Goal: Entertainment & Leisure: Consume media (video, audio)

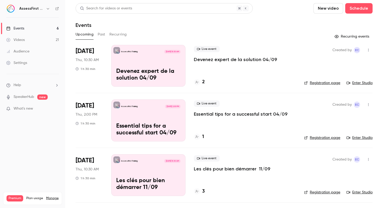
click at [238, 59] on p "Devenez expert de la solution 04/09" at bounding box center [235, 59] width 83 height 6
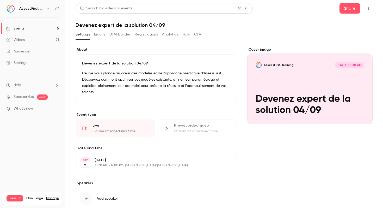
click at [142, 35] on button "Registrations" at bounding box center [146, 34] width 23 height 8
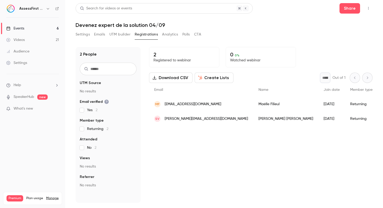
click at [103, 35] on button "Emails" at bounding box center [99, 34] width 11 height 8
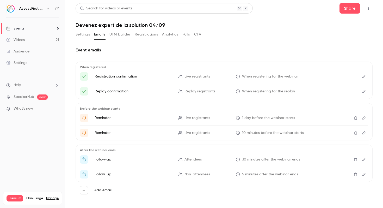
drag, startPoint x: 173, startPoint y: 36, endPoint x: 185, endPoint y: 36, distance: 11.5
click at [173, 36] on button "Analytics" at bounding box center [170, 34] width 16 height 8
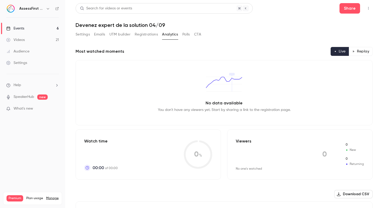
drag, startPoint x: 190, startPoint y: 36, endPoint x: 194, endPoint y: 36, distance: 3.4
click at [190, 36] on button "Polls" at bounding box center [186, 34] width 8 height 8
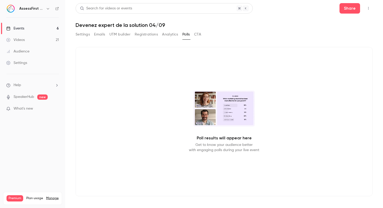
click at [199, 34] on button "CTA" at bounding box center [197, 34] width 7 height 8
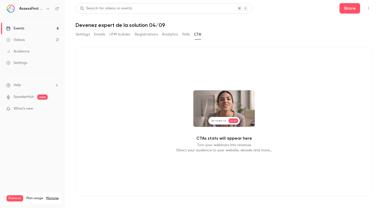
click at [36, 28] on link "Events 6" at bounding box center [32, 28] width 65 height 11
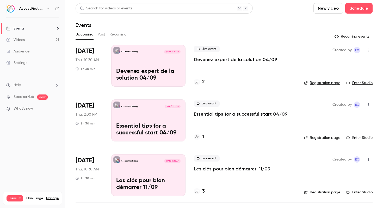
click at [101, 34] on button "Past" at bounding box center [102, 34] width 8 height 8
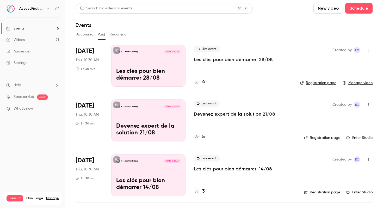
click at [234, 59] on p "Les clés pour bien démarrer 28/08" at bounding box center [233, 59] width 79 height 6
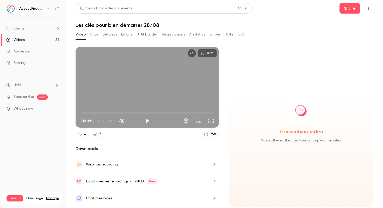
click at [230, 34] on button "Polls" at bounding box center [230, 34] width 8 height 8
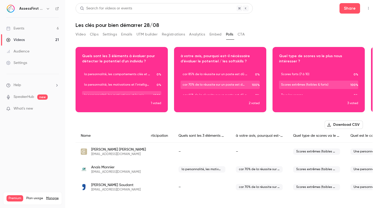
scroll to position [0, 9]
click at [241, 35] on button "CTA" at bounding box center [241, 34] width 7 height 8
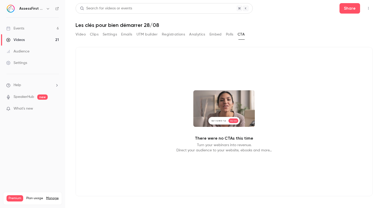
click at [229, 36] on button "Polls" at bounding box center [230, 34] width 8 height 8
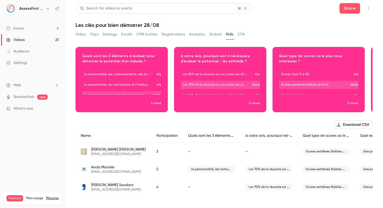
click at [217, 35] on button "Embed" at bounding box center [216, 34] width 12 height 8
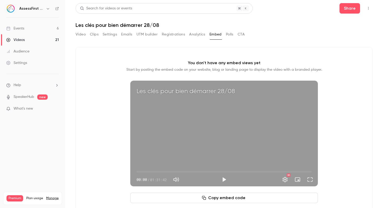
click at [194, 35] on button "Analytics" at bounding box center [197, 34] width 16 height 8
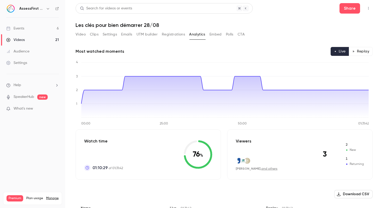
drag, startPoint x: 221, startPoint y: 34, endPoint x: 218, endPoint y: 32, distance: 4.1
click at [221, 34] on button "Embed" at bounding box center [216, 34] width 12 height 8
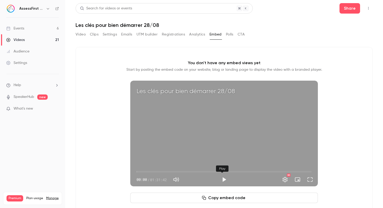
drag, startPoint x: 222, startPoint y: 178, endPoint x: 218, endPoint y: 180, distance: 4.1
click at [222, 179] on button "Play" at bounding box center [224, 179] width 10 height 10
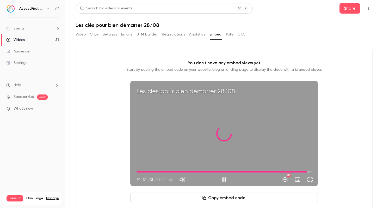
drag, startPoint x: 137, startPoint y: 171, endPoint x: 305, endPoint y: 174, distance: 167.9
click at [307, 172] on span "01:29:18" at bounding box center [308, 172] width 2 height 2
click at [308, 172] on span "01:29:20" at bounding box center [224, 171] width 175 height 8
click at [312, 171] on div "01:30:52 01:30:52 / 01:31:42 HD" at bounding box center [224, 175] width 188 height 22
drag, startPoint x: 310, startPoint y: 171, endPoint x: 313, endPoint y: 171, distance: 3.1
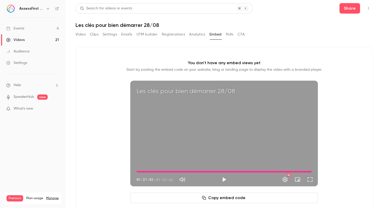
click at [313, 171] on div "01:31:43 01:31:43 / 01:31:43 HD" at bounding box center [224, 175] width 188 height 22
click at [223, 180] on button "Play" at bounding box center [224, 179] width 10 height 10
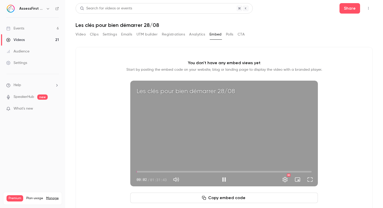
click at [307, 172] on span "00:02" at bounding box center [224, 171] width 175 height 8
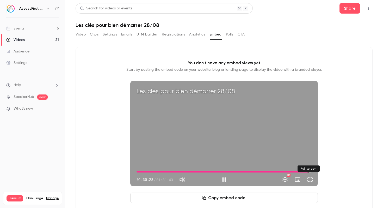
click at [310, 181] on button "Full screen" at bounding box center [310, 179] width 10 height 10
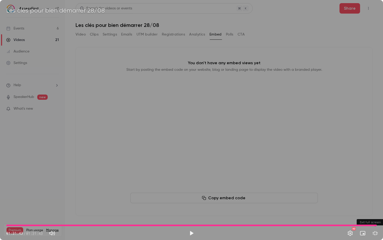
click at [373, 207] on button "Exit full screen" at bounding box center [375, 233] width 10 height 10
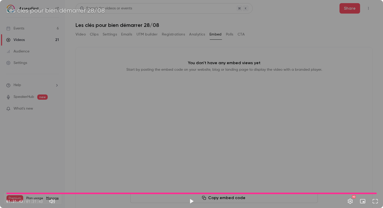
type input "******"
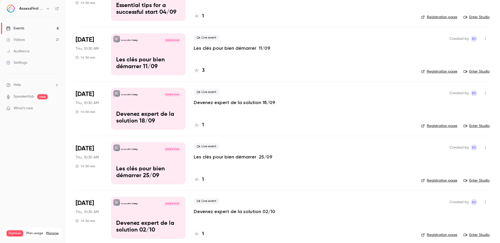
scroll to position [125, 0]
